Goal: Task Accomplishment & Management: Manage account settings

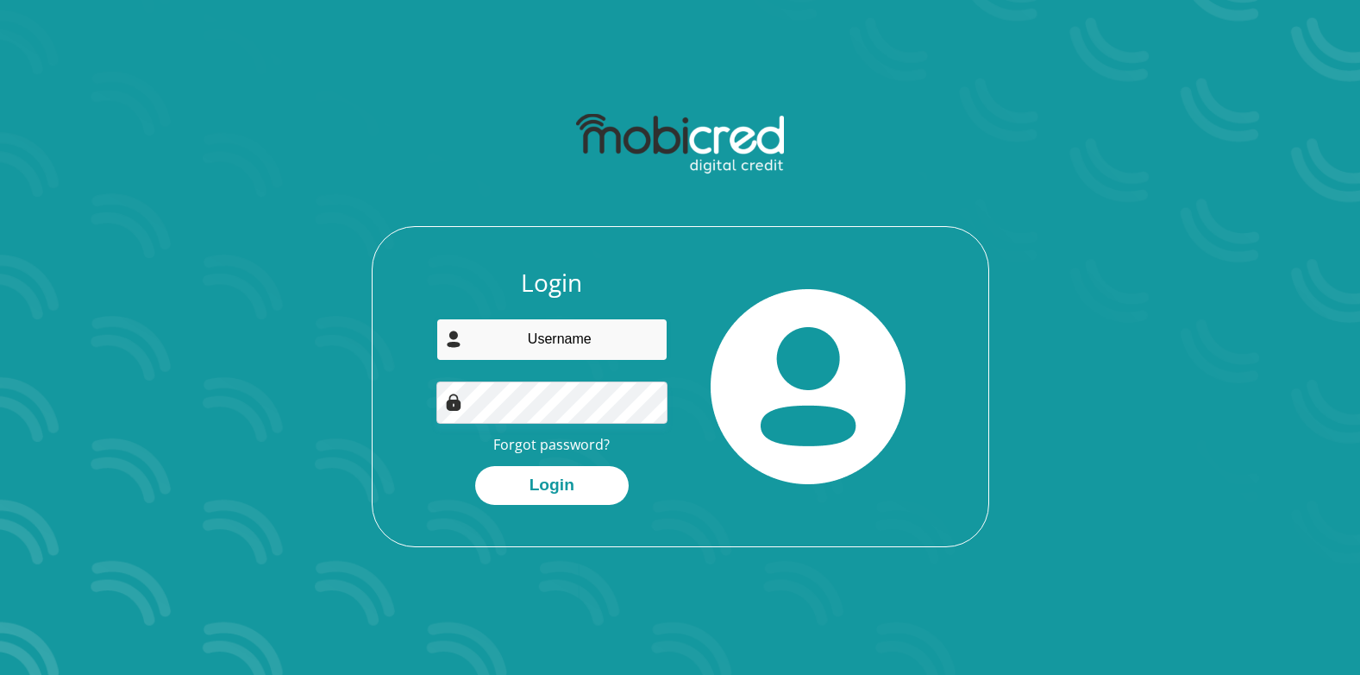
click at [552, 347] on input "email" at bounding box center [551, 339] width 231 height 42
click at [530, 336] on input "email" at bounding box center [551, 339] width 231 height 42
type input "[EMAIL_ADDRESS][DOMAIN_NAME]"
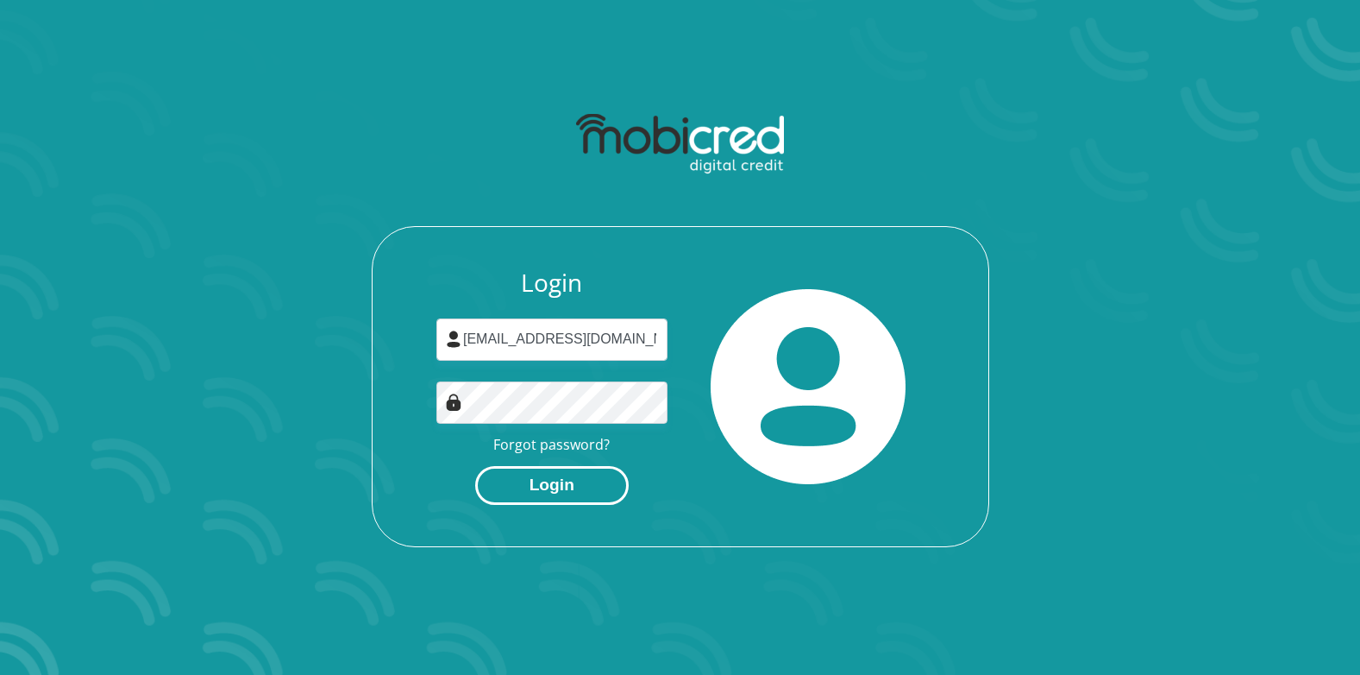
click at [553, 487] on button "Login" at bounding box center [552, 485] width 154 height 39
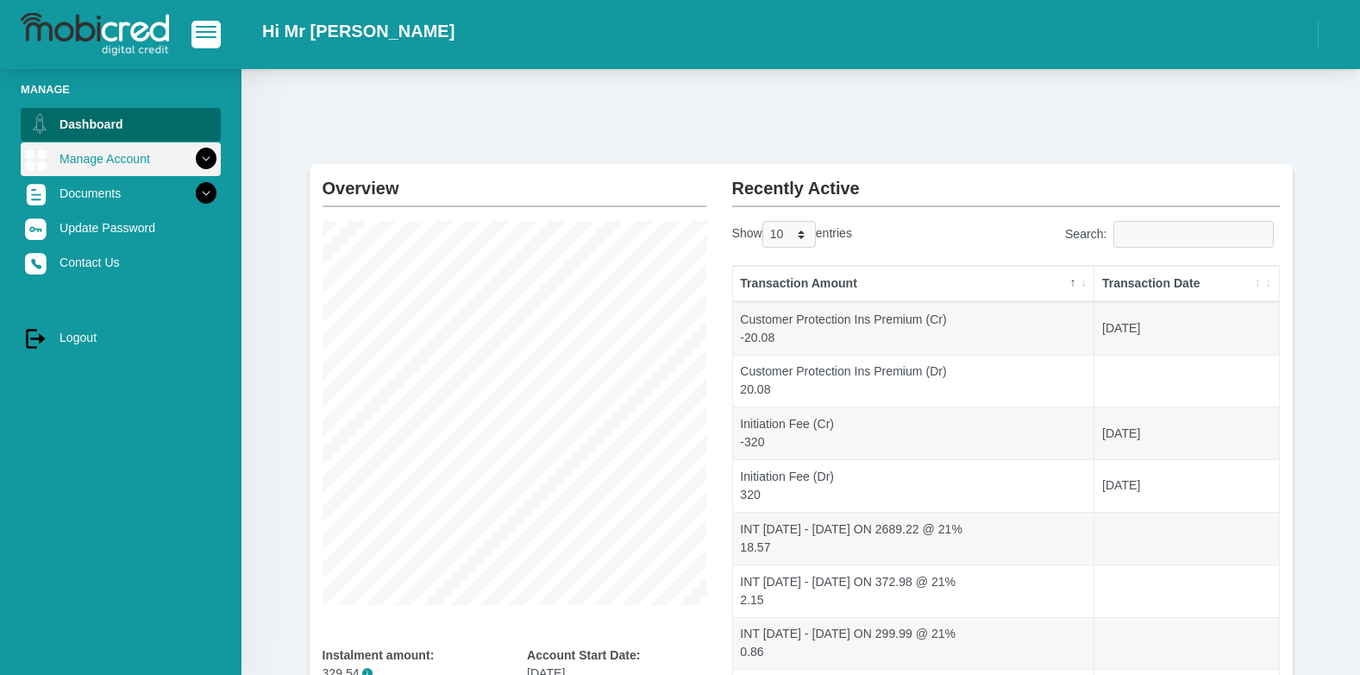
click at [191, 159] on icon at bounding box center [205, 158] width 29 height 29
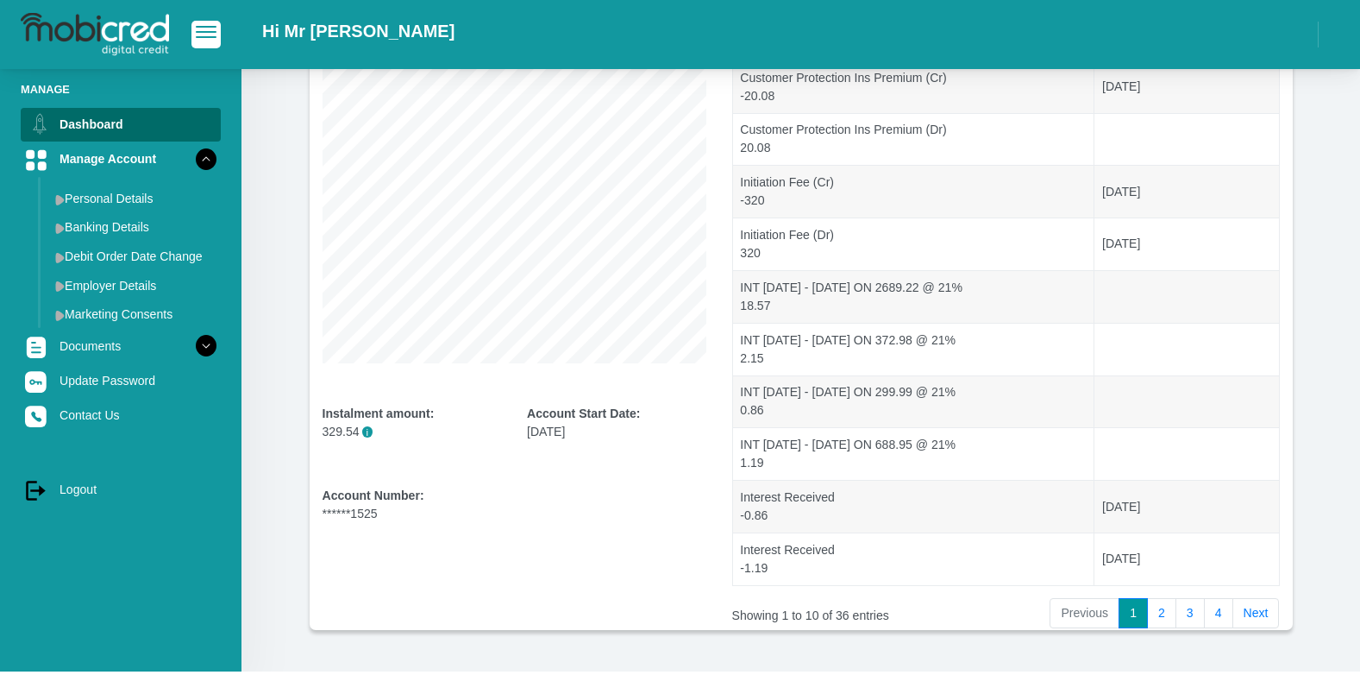
scroll to position [238, 0]
click at [1167, 617] on link "2" at bounding box center [1161, 616] width 29 height 31
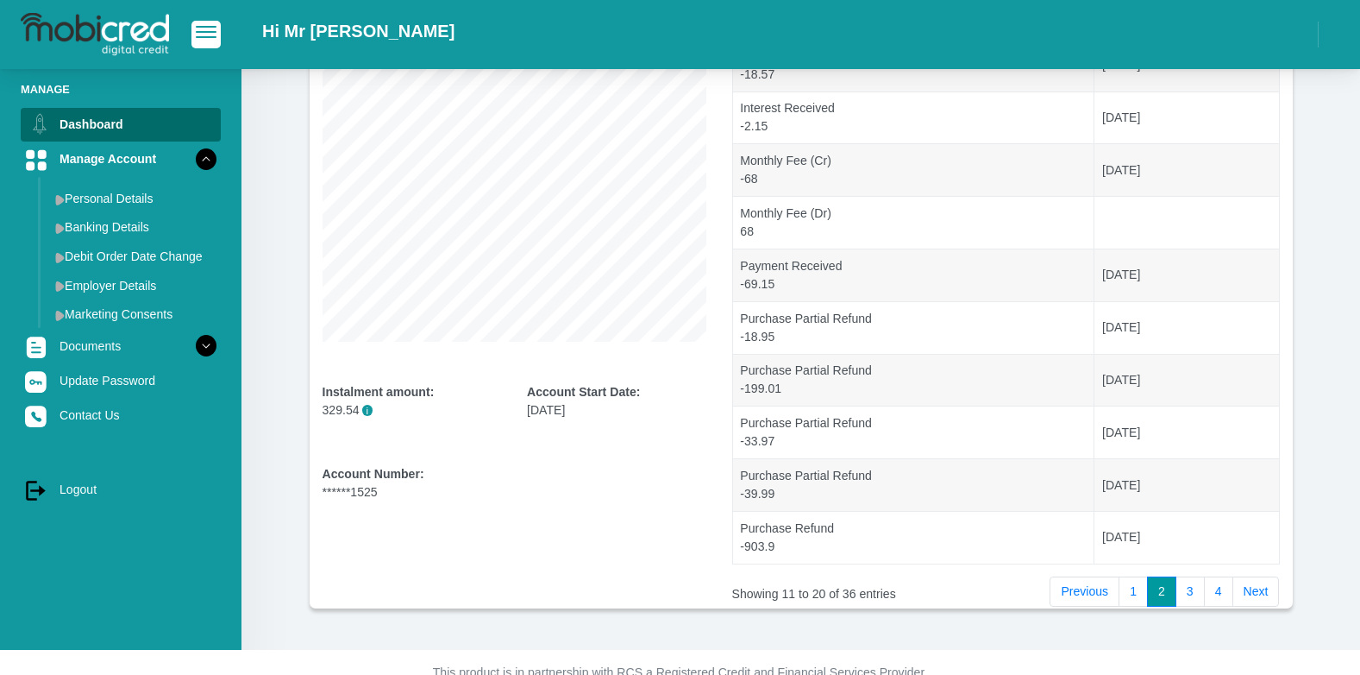
scroll to position [264, 0]
click at [1196, 593] on link "3" at bounding box center [1190, 590] width 29 height 31
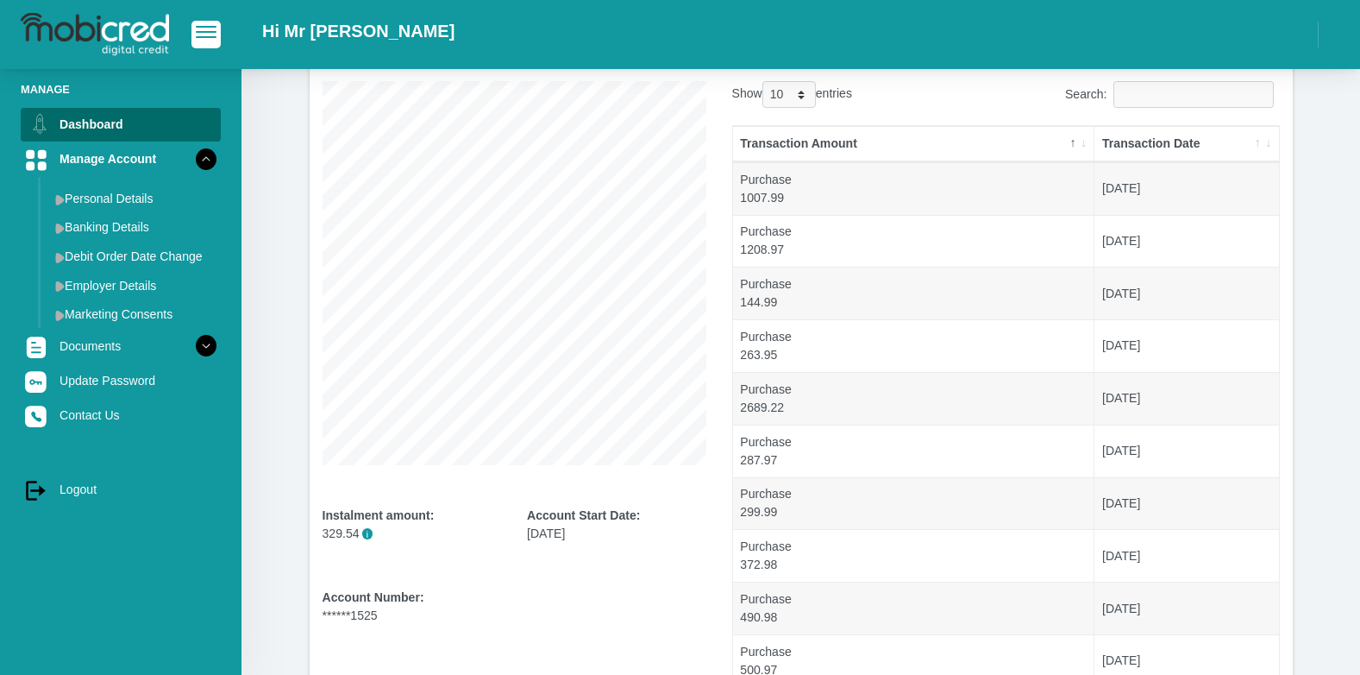
scroll to position [0, 0]
